Goal: Find specific page/section: Find specific page/section

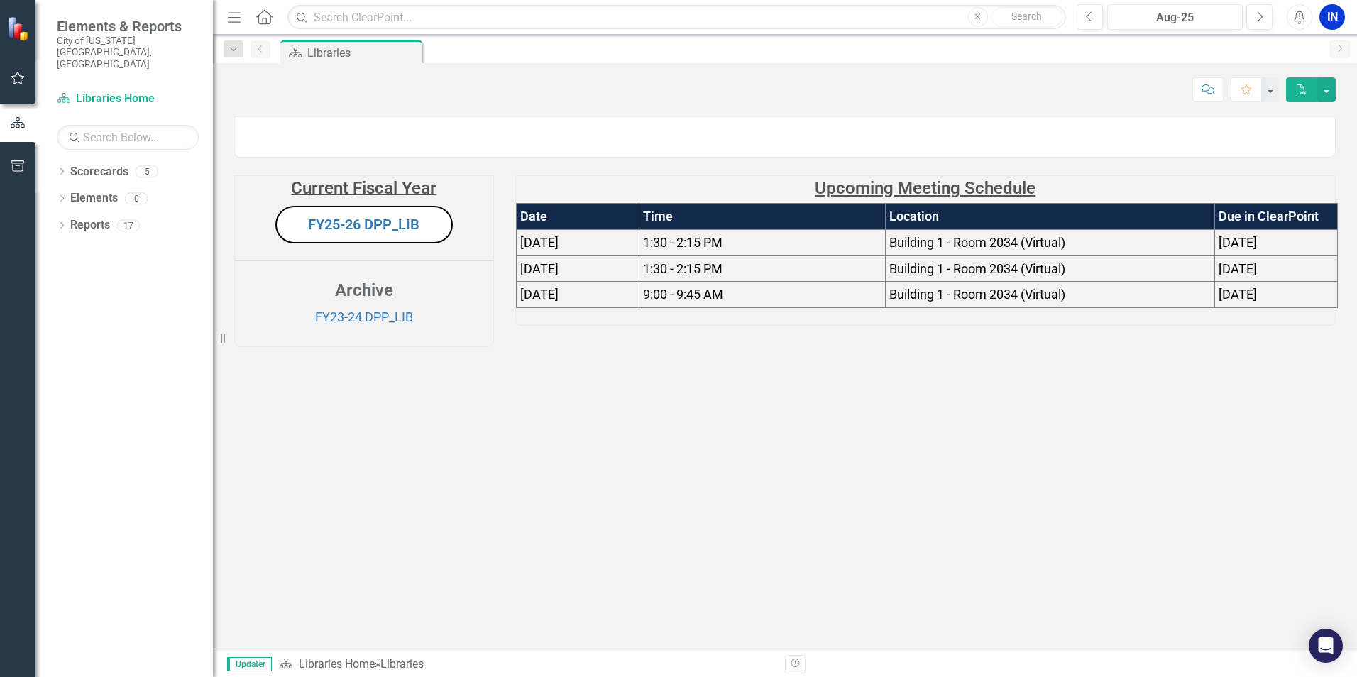
click at [229, 16] on icon "Menu" at bounding box center [234, 16] width 18 height 15
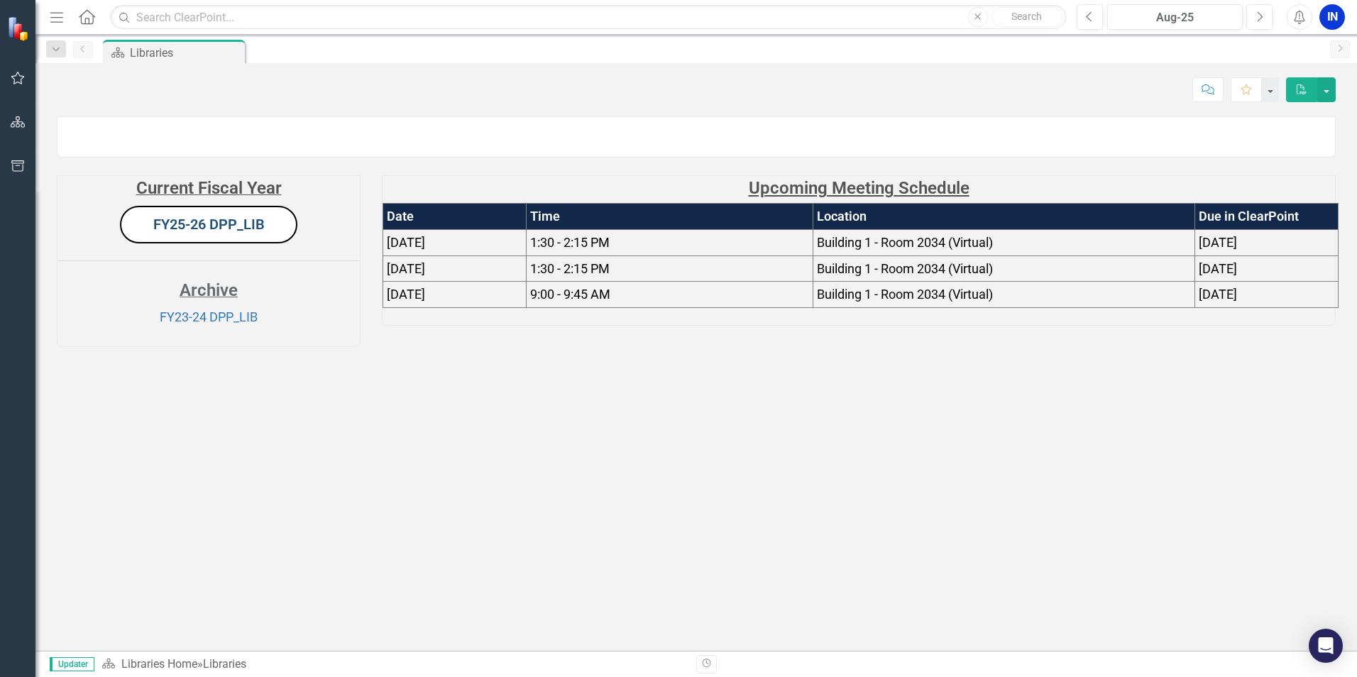
click at [228, 233] on link "FY25-26 DPP_LIB" at bounding box center [208, 224] width 111 height 17
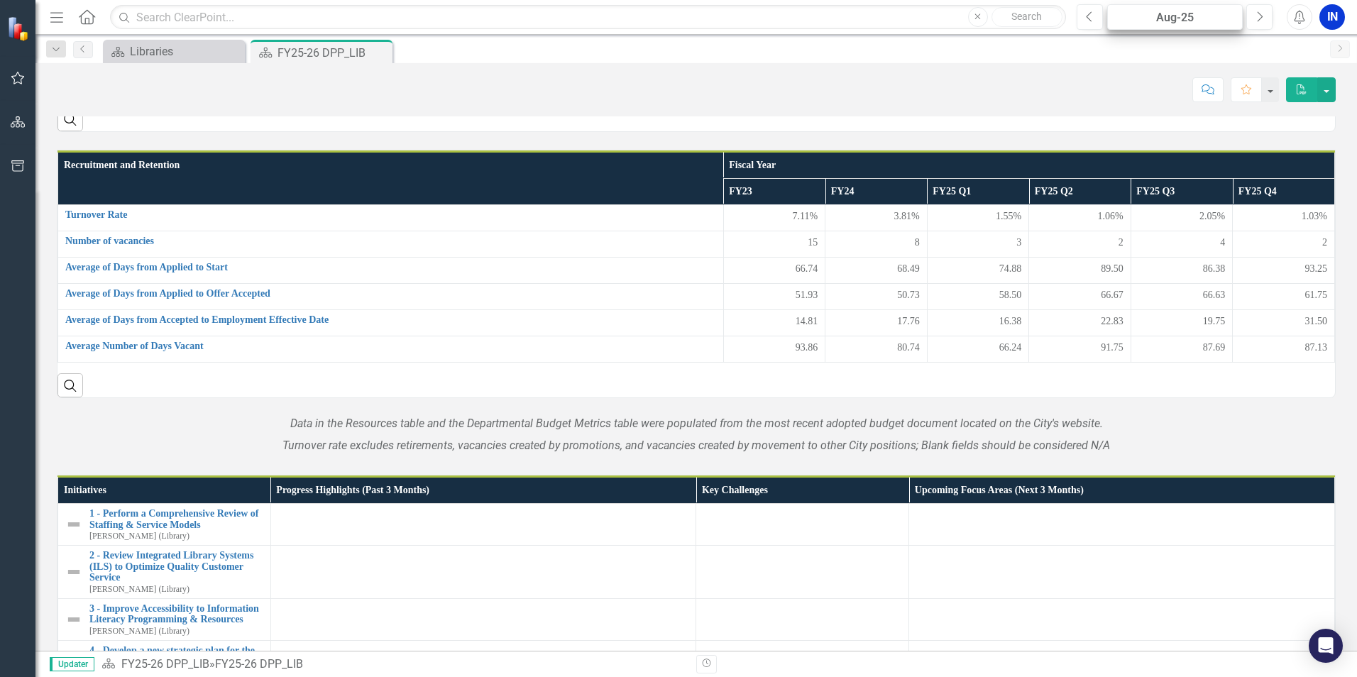
scroll to position [1027, 0]
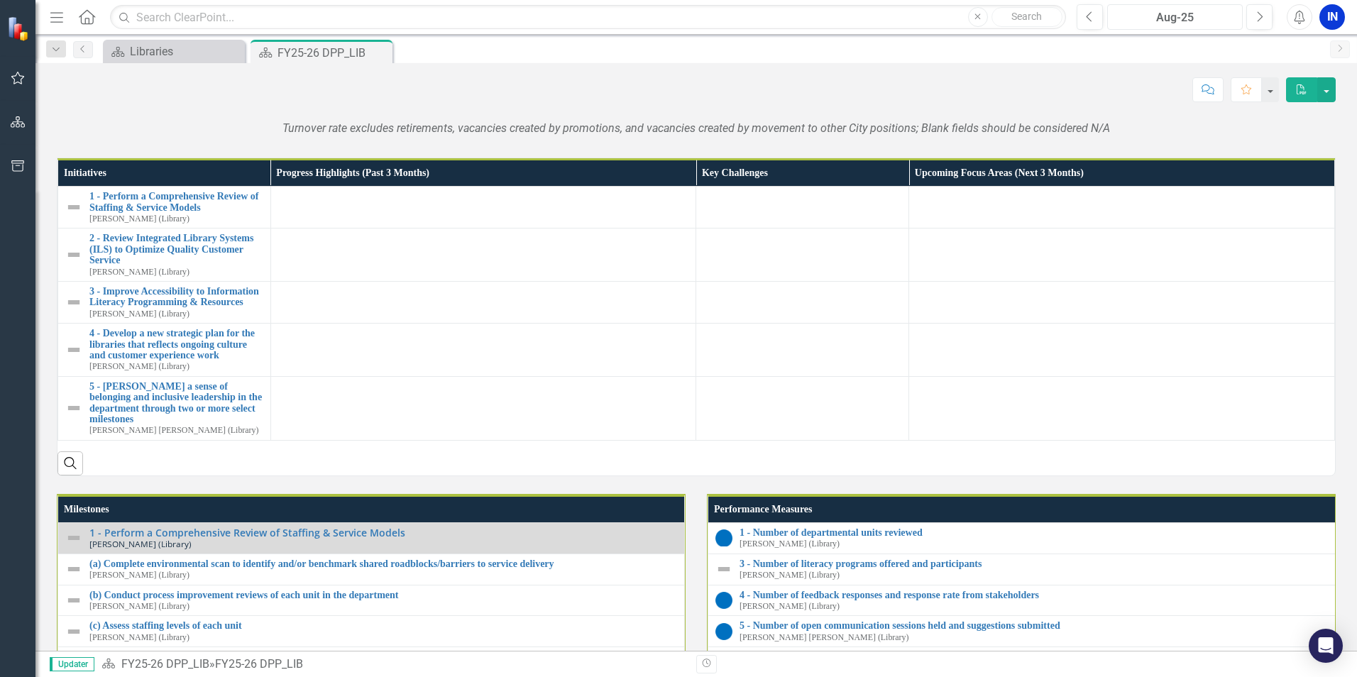
click at [1222, 18] on div "Aug-25" at bounding box center [1175, 17] width 126 height 17
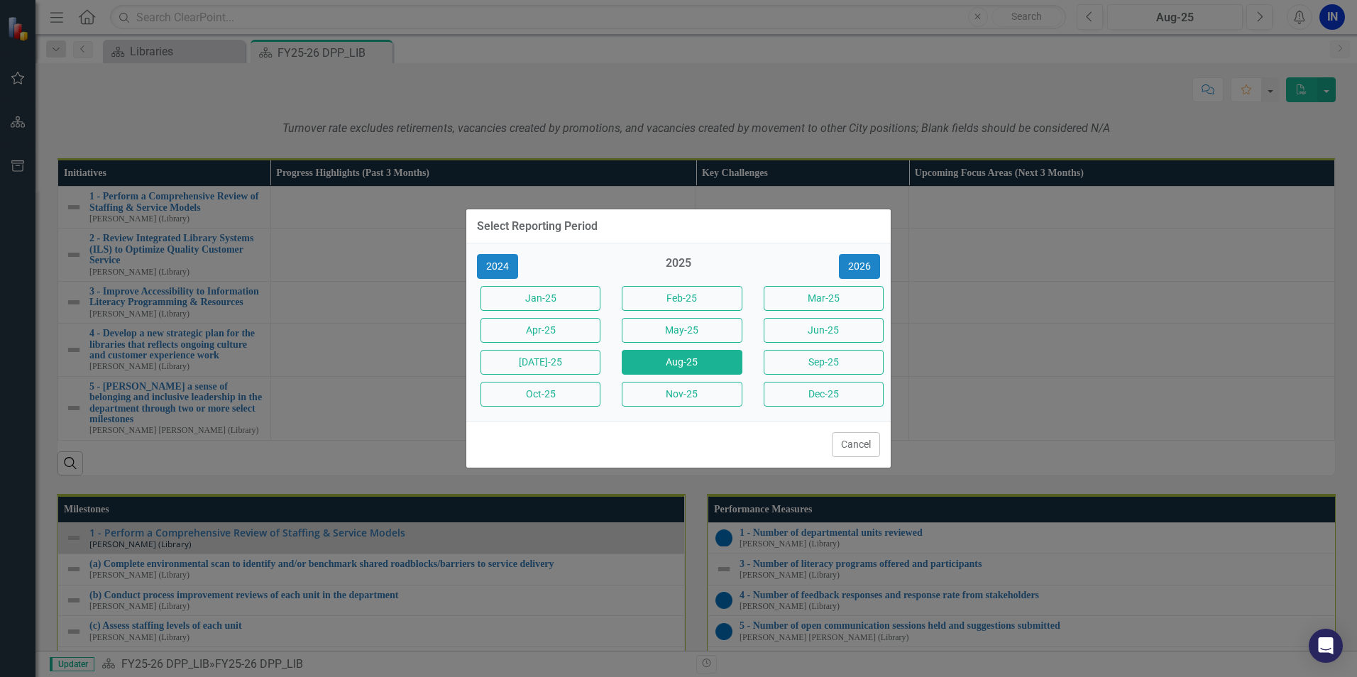
click at [836, 314] on div "Mar-25" at bounding box center [820, 299] width 141 height 32
click at [828, 329] on button "Jun-25" at bounding box center [824, 330] width 120 height 25
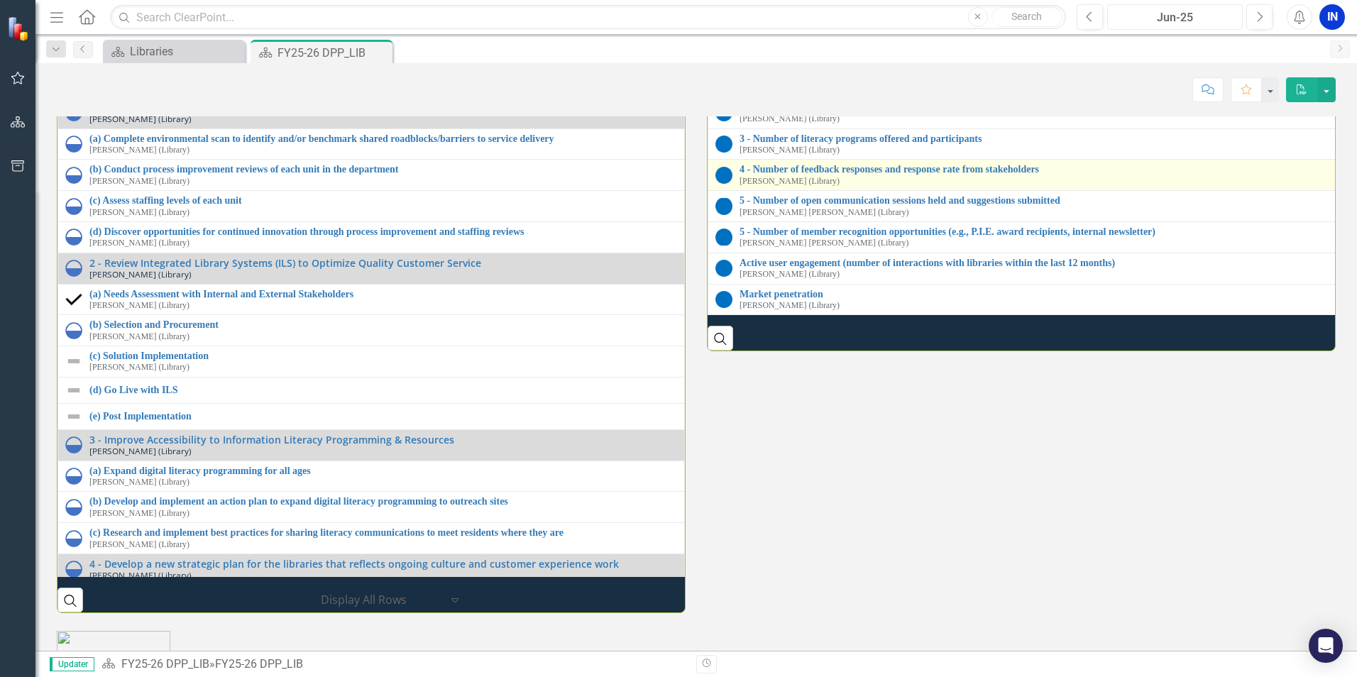
scroll to position [1678, 0]
click at [842, 175] on link "4 - Number of feedback responses and response rate from stakeholders" at bounding box center [1038, 170] width 596 height 11
